Goal: Check status: Check status

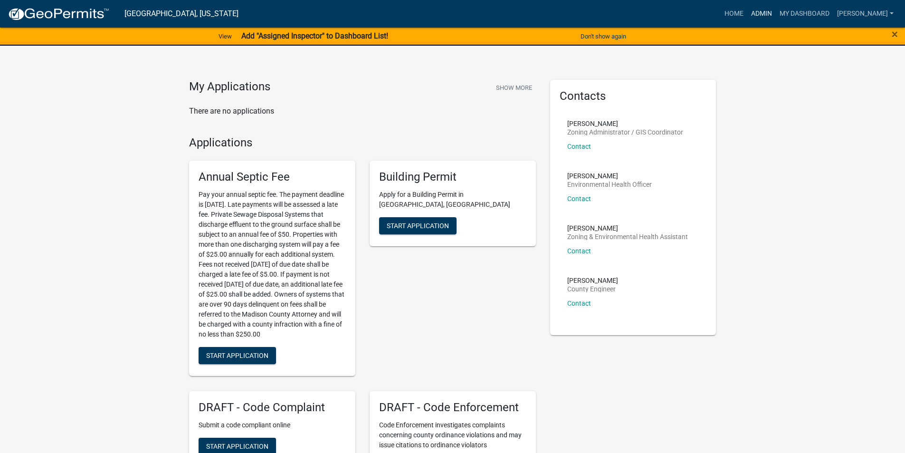
click at [774, 14] on link "Admin" at bounding box center [761, 14] width 28 height 18
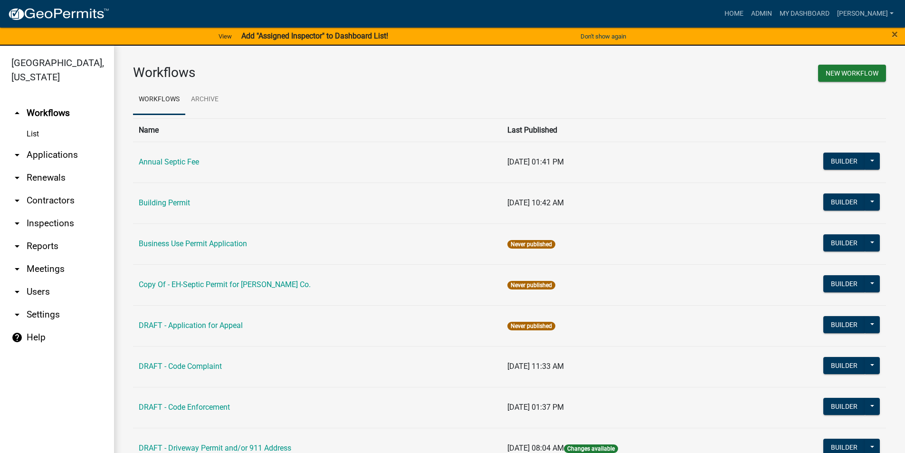
click at [68, 143] on link "arrow_drop_down Applications" at bounding box center [57, 154] width 114 height 23
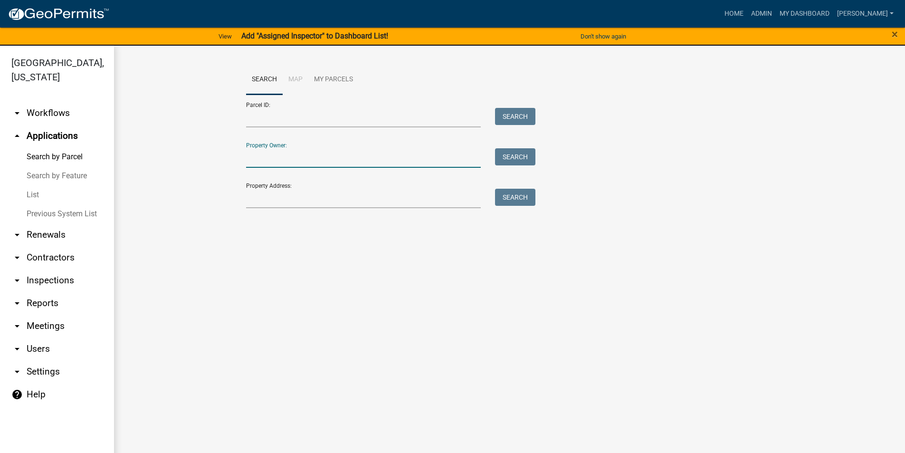
click at [286, 158] on input "Property Owner:" at bounding box center [363, 157] width 235 height 19
click at [255, 204] on input "Property Address:" at bounding box center [363, 198] width 235 height 19
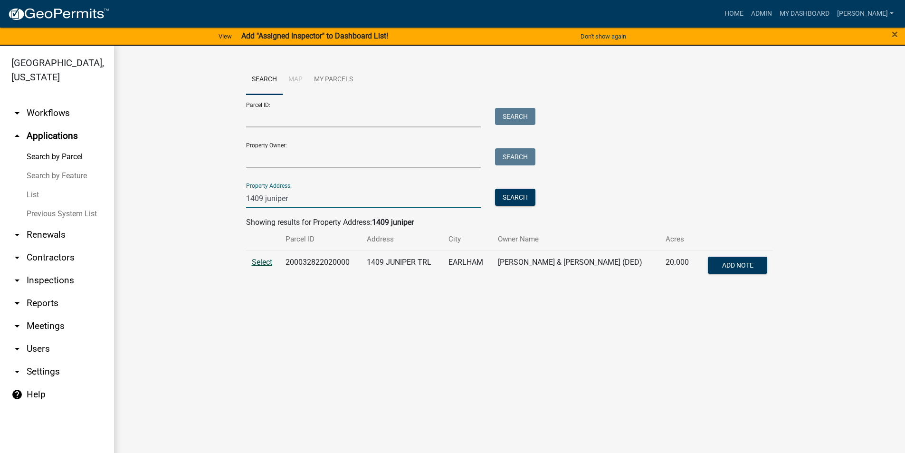
type input "1409 juniper"
click at [265, 260] on span "Select" at bounding box center [262, 261] width 20 height 9
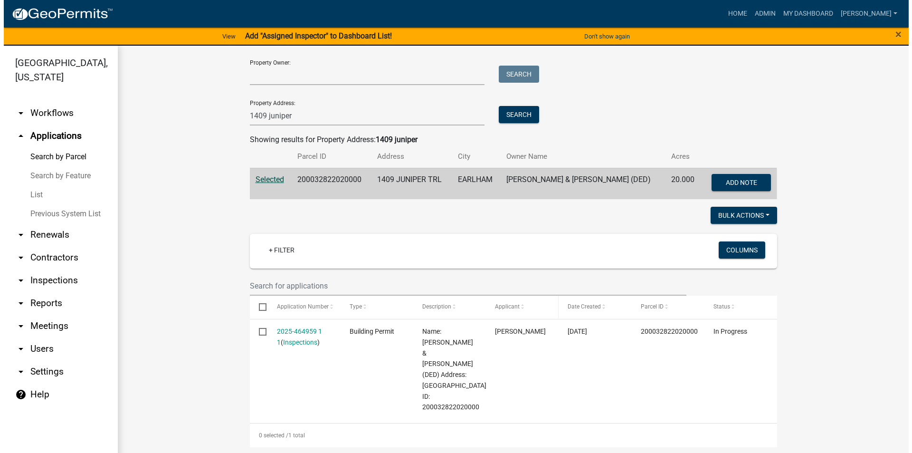
scroll to position [190, 0]
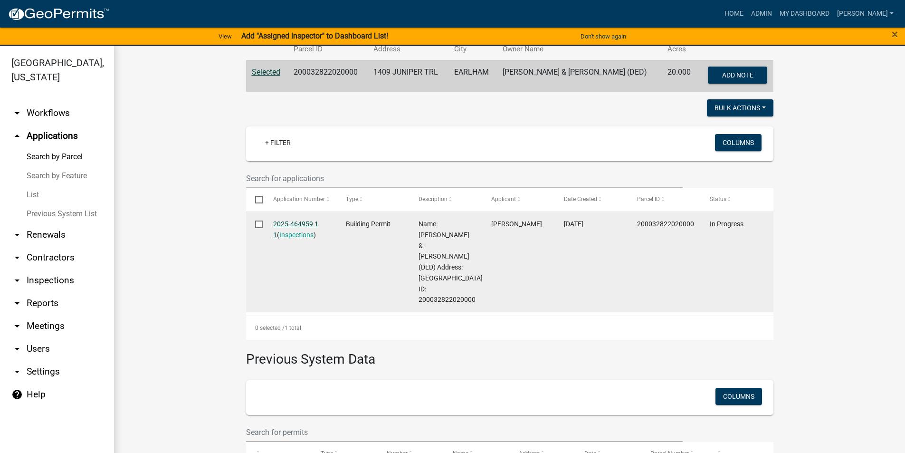
click at [286, 224] on link "2025-464959 1 1" at bounding box center [295, 229] width 45 height 19
